Goal: Information Seeking & Learning: Learn about a topic

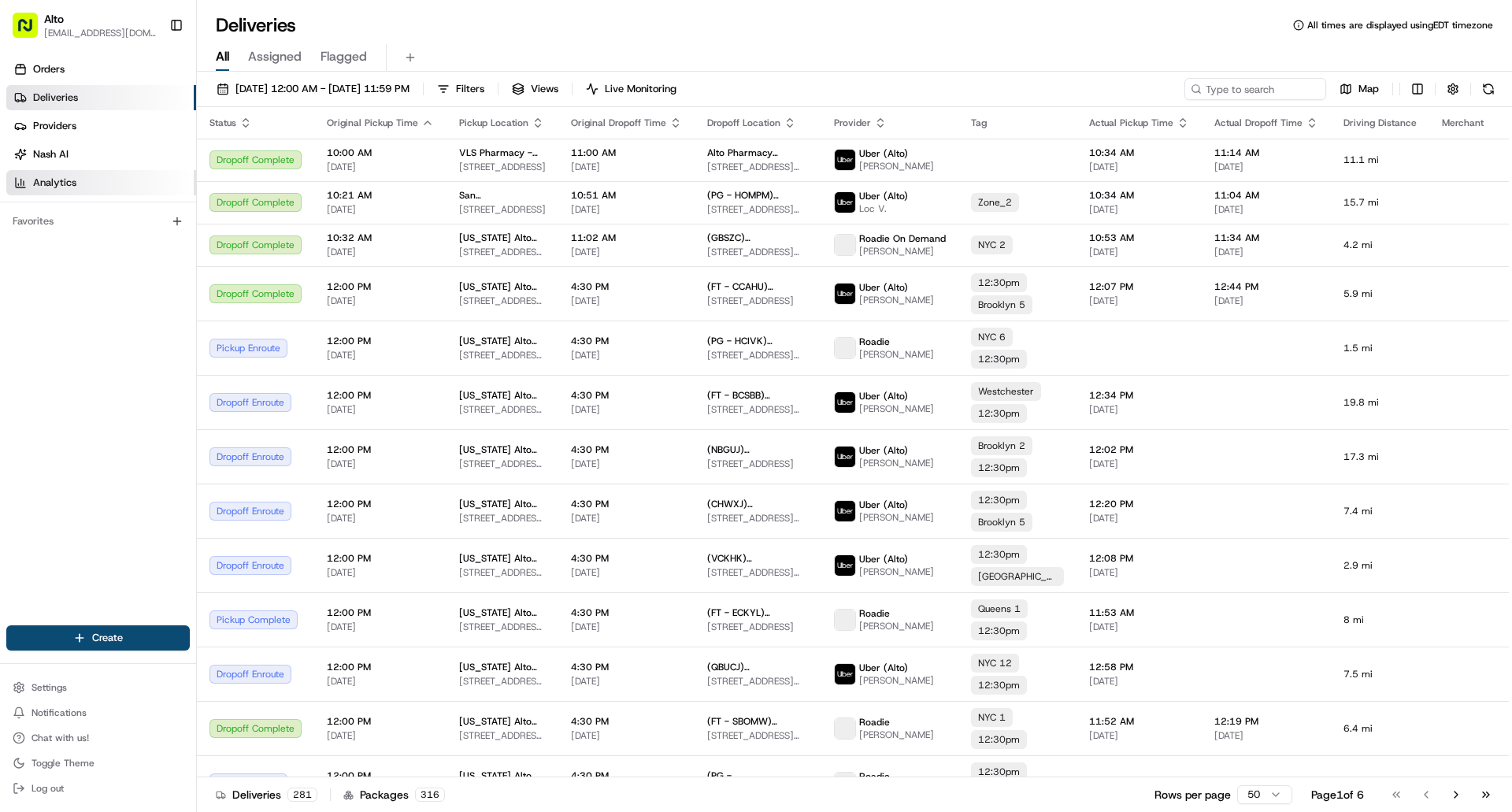
click at [99, 185] on link "Analytics" at bounding box center [101, 183] width 190 height 25
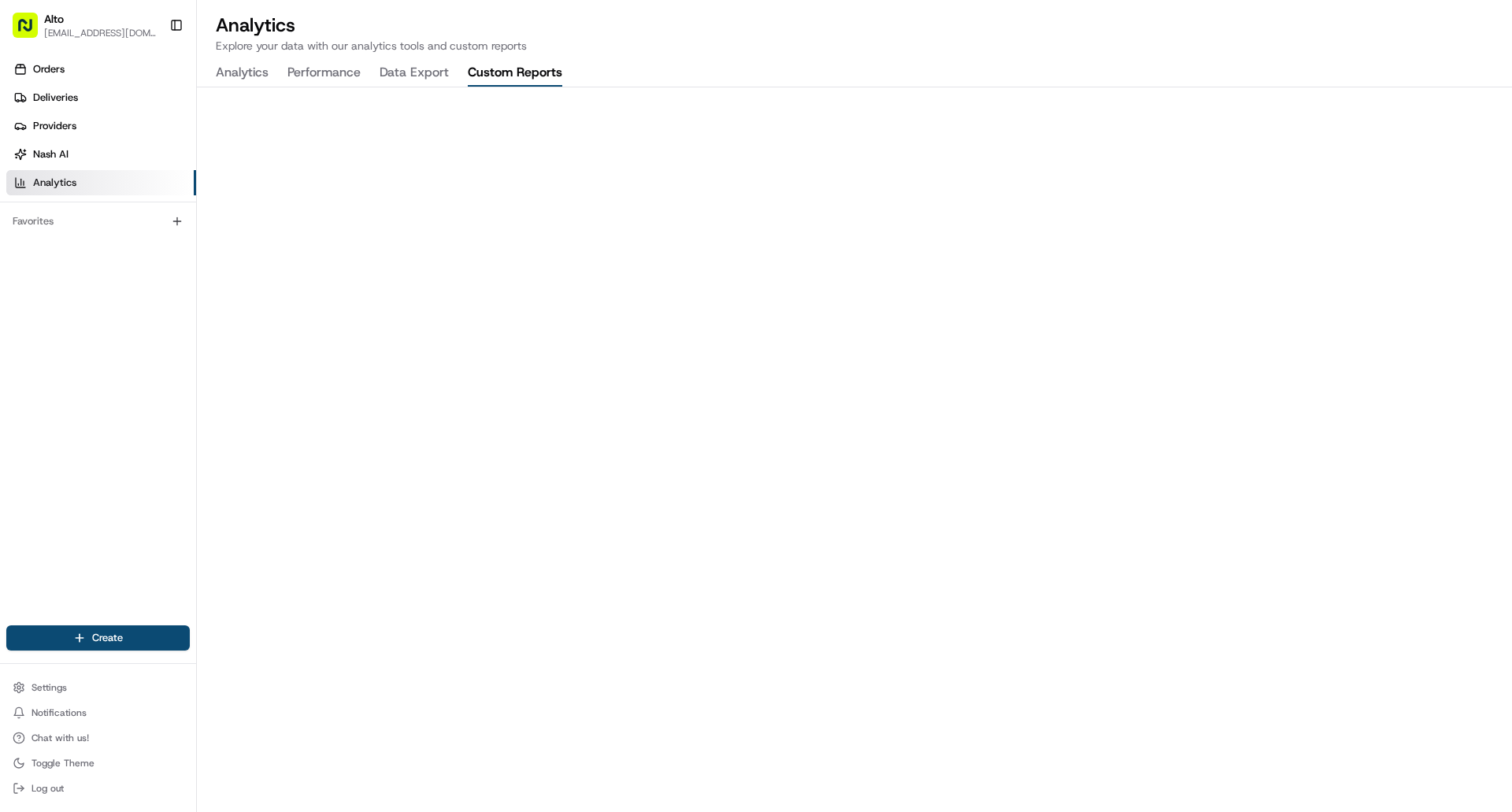
click at [532, 72] on button "Custom Reports" at bounding box center [515, 73] width 94 height 27
